Goal: Navigation & Orientation: Find specific page/section

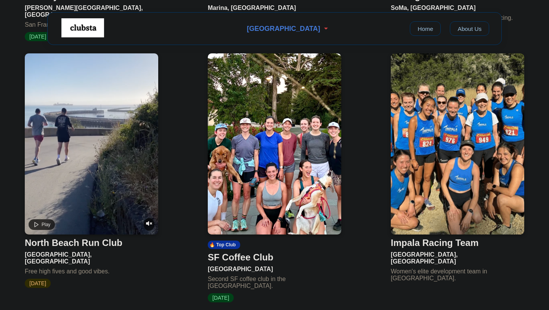
scroll to position [517, 0]
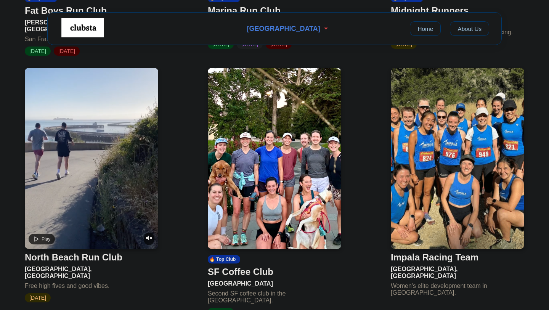
click at [91, 209] on video at bounding box center [91, 158] width 133 height 181
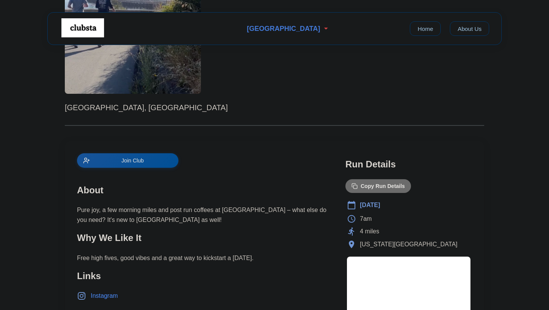
scroll to position [187, 0]
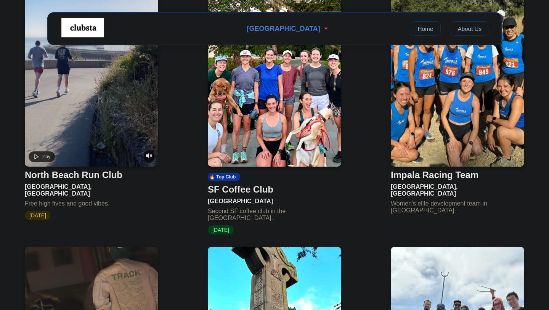
scroll to position [597, 0]
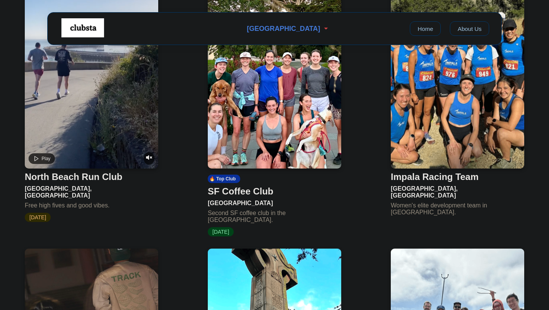
click at [252, 186] on div "SF Coffee Club" at bounding box center [241, 191] width 66 height 11
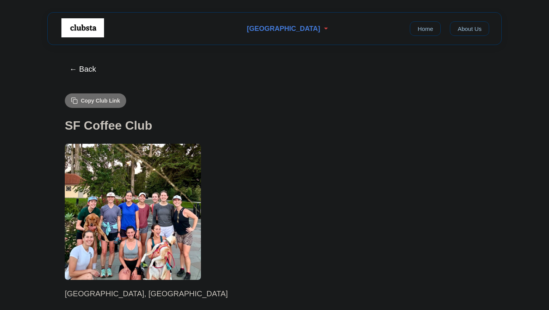
click at [89, 69] on button "← Back" at bounding box center [82, 69] width 37 height 18
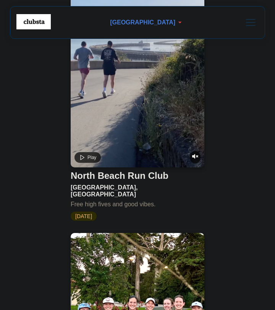
scroll to position [1072, 0]
